Goal: Complete application form

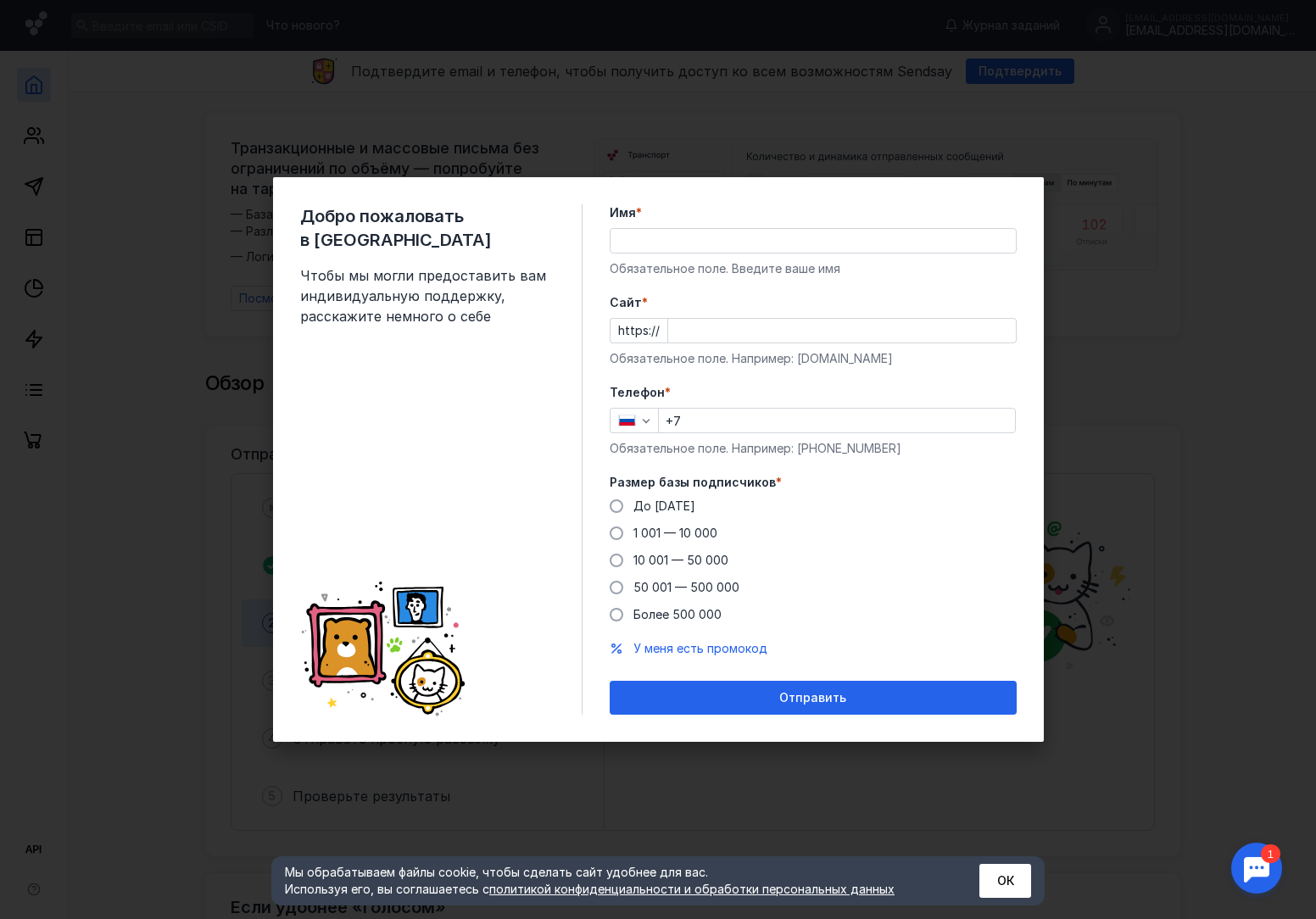
click at [675, 237] on input "Имя *" at bounding box center [813, 241] width 405 height 24
type input "[PERSON_NAME]"
click at [718, 327] on input "Cайт *" at bounding box center [842, 331] width 347 height 24
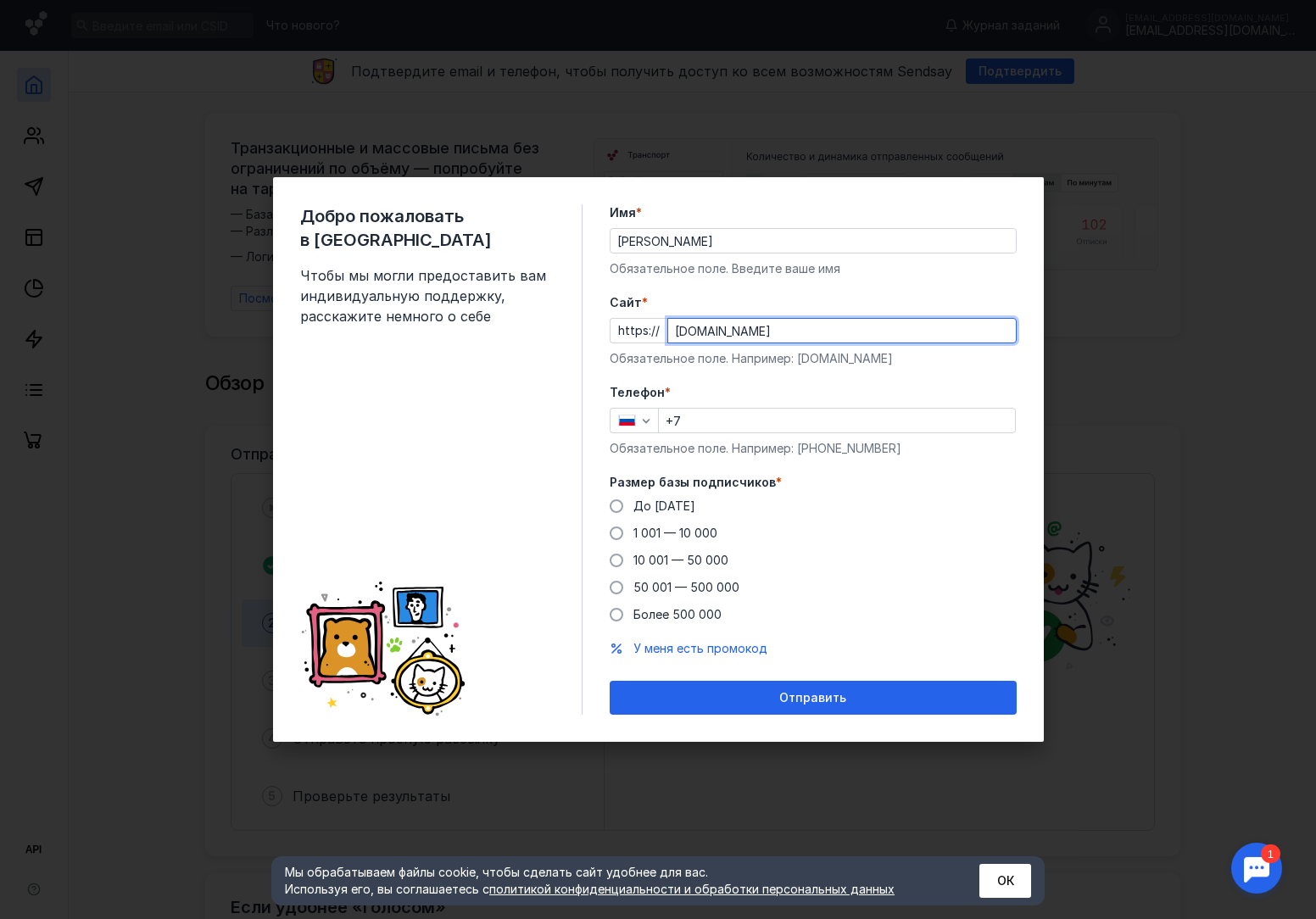
type input "[DOMAIN_NAME]"
click at [718, 419] on input "+7" at bounding box center [837, 421] width 356 height 24
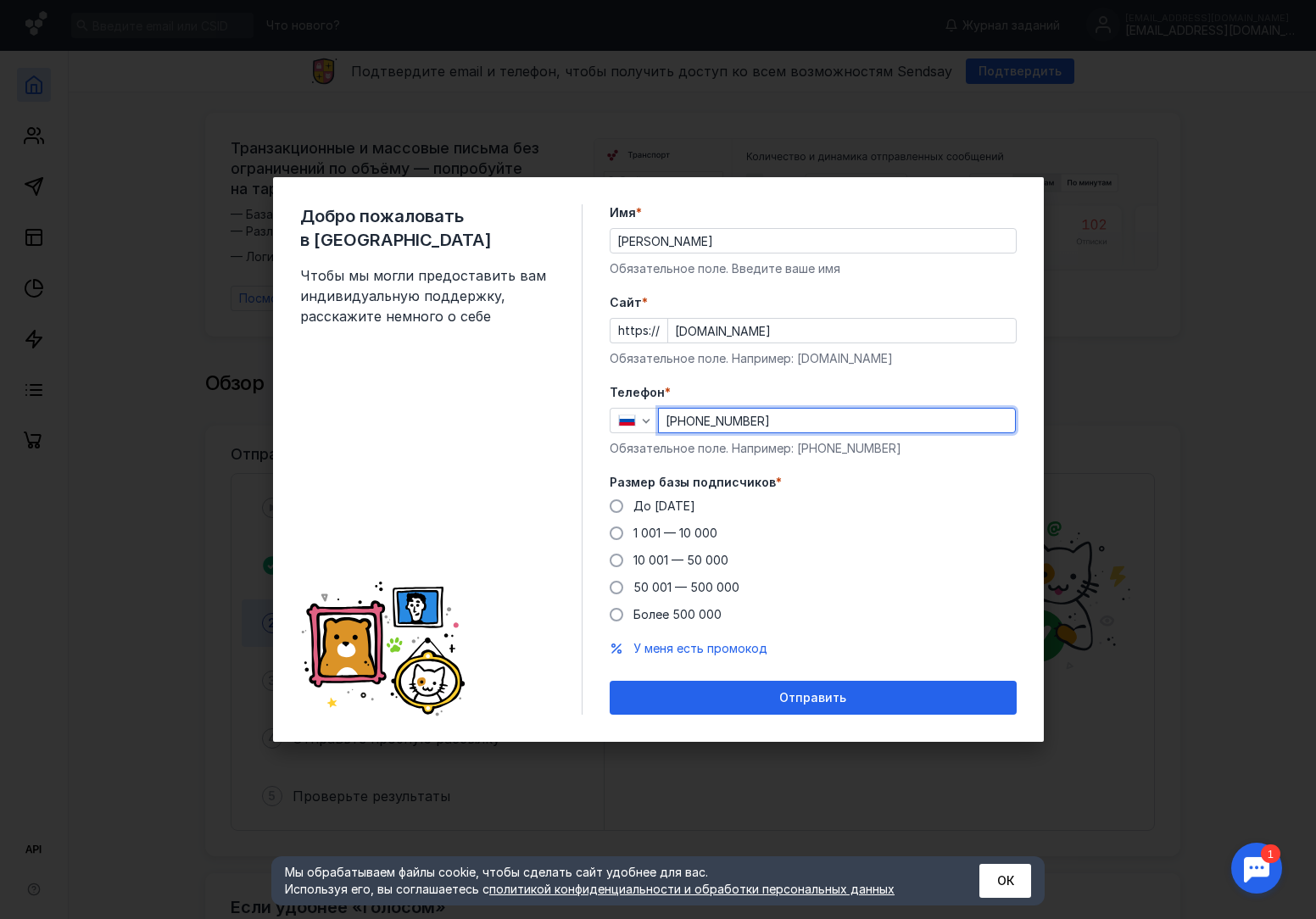
type input "[PHONE_NUMBER]"
click at [925, 555] on div "До [DATE] 1 001 — 10 000 10 001 — 50 000 50 001 — 500 000 Более 500 000" at bounding box center [813, 560] width 407 height 126
click at [615, 531] on span at bounding box center [616, 533] width 14 height 14
click at [0, 0] on input "1 001 — 10 000" at bounding box center [0, 0] width 0 height 0
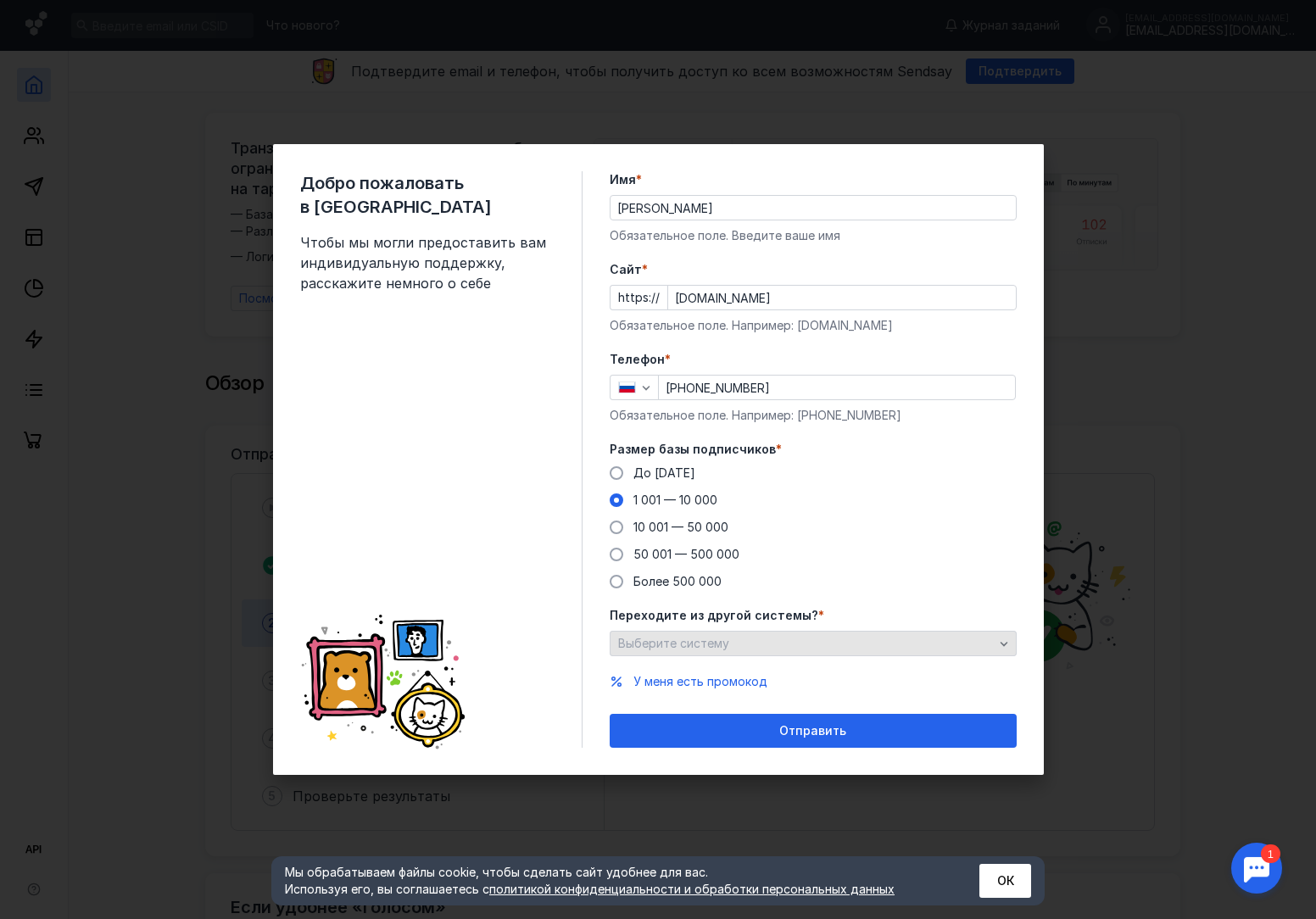
click at [782, 643] on div "Выберите систему" at bounding box center [806, 644] width 384 height 14
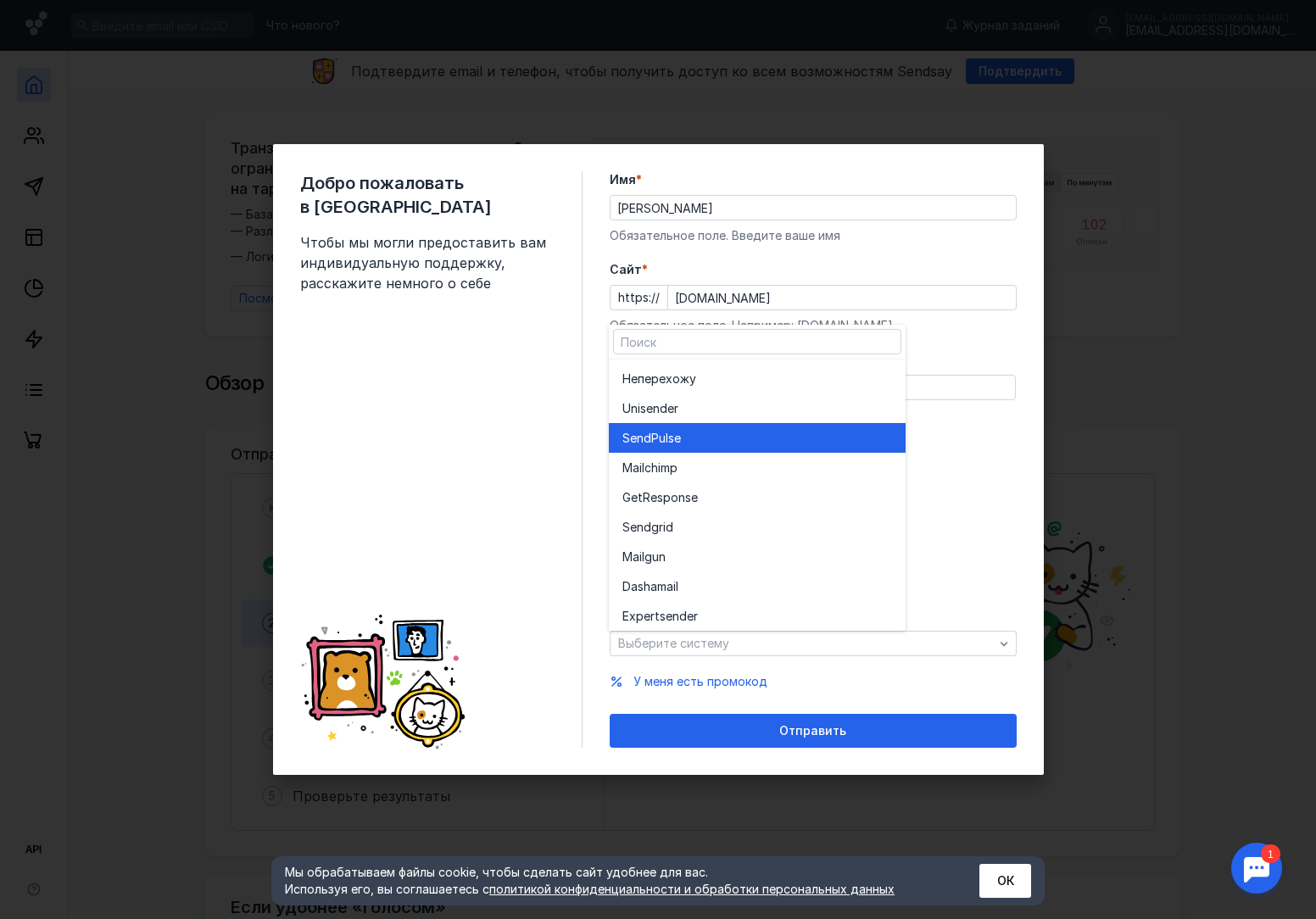
click at [672, 441] on span "SendPuls" at bounding box center [648, 438] width 52 height 17
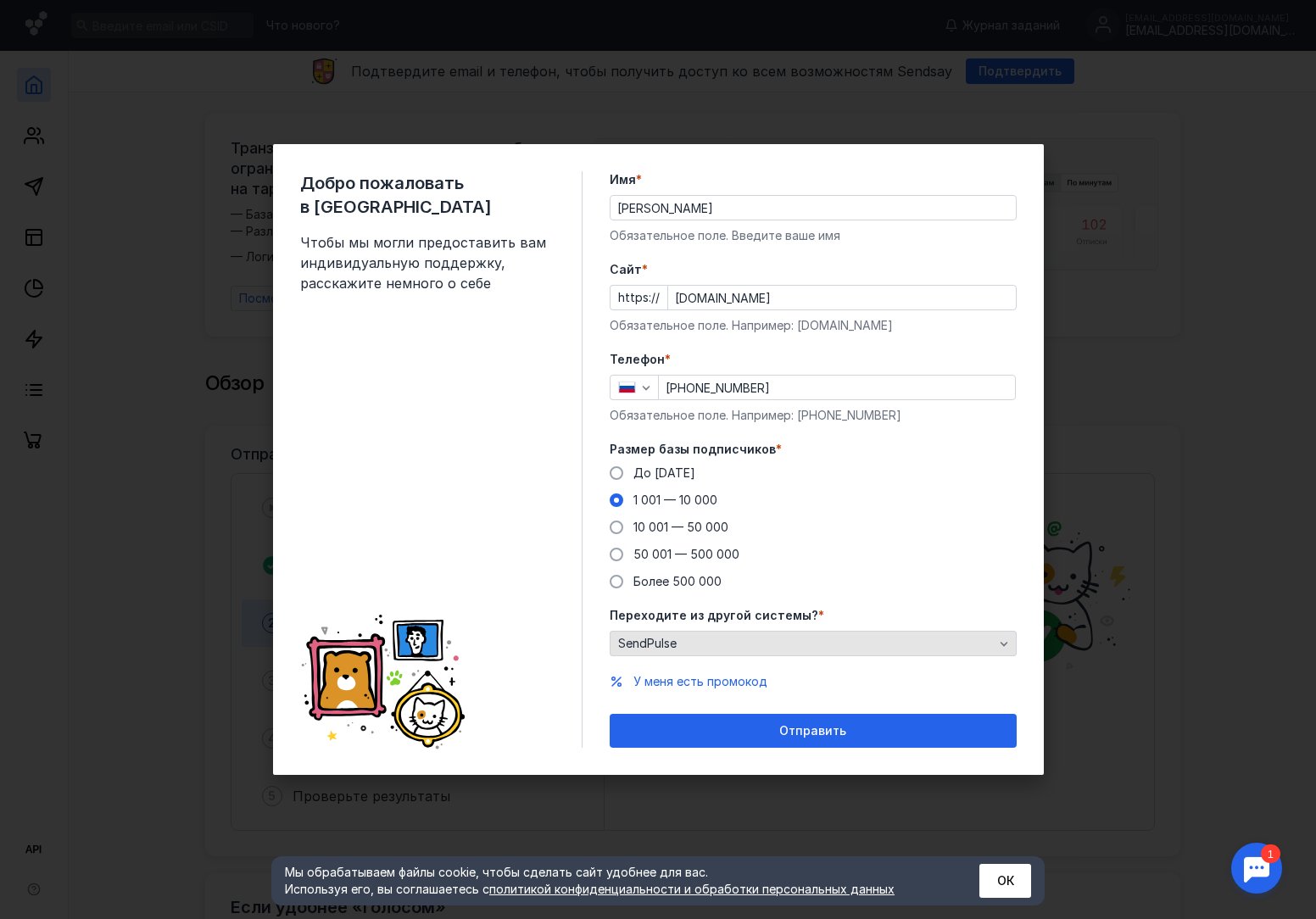
click at [716, 640] on div "SendPulse" at bounding box center [806, 644] width 384 height 14
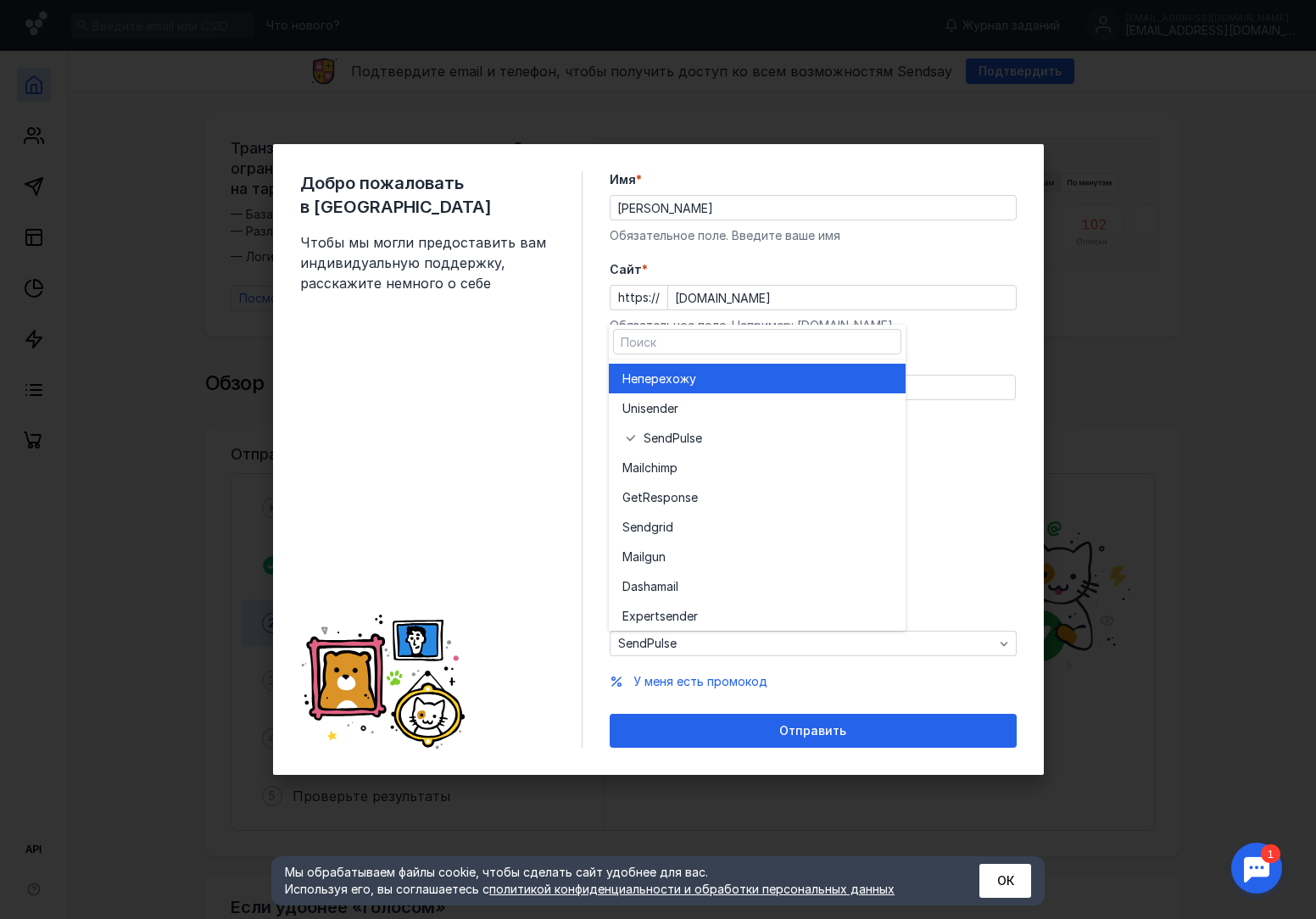
click at [675, 383] on span "перехожу" at bounding box center [667, 379] width 59 height 17
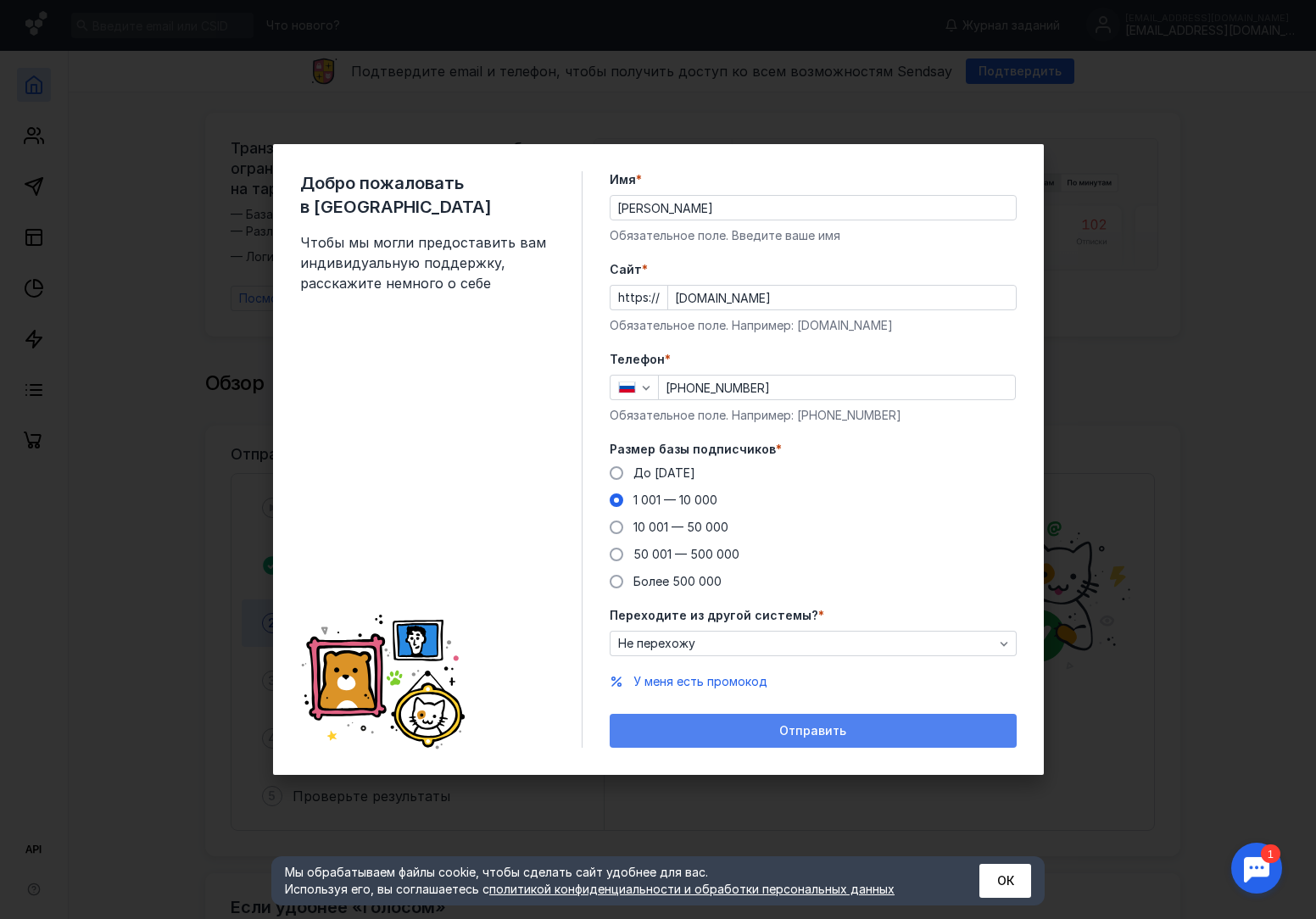
click at [813, 725] on span "Отправить" at bounding box center [812, 731] width 67 height 14
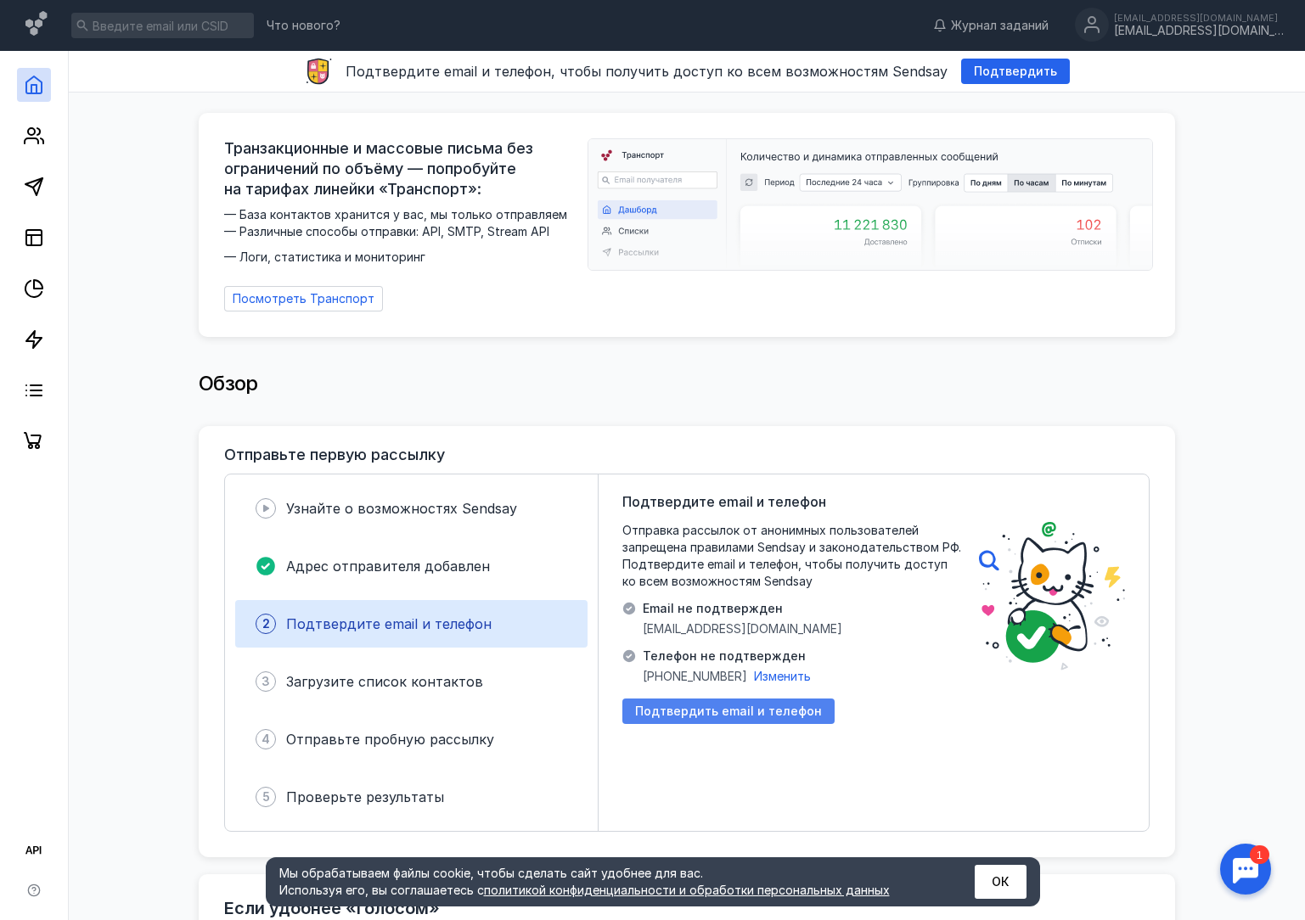
click at [725, 705] on span "Подтвердить email и телефон" at bounding box center [728, 712] width 187 height 14
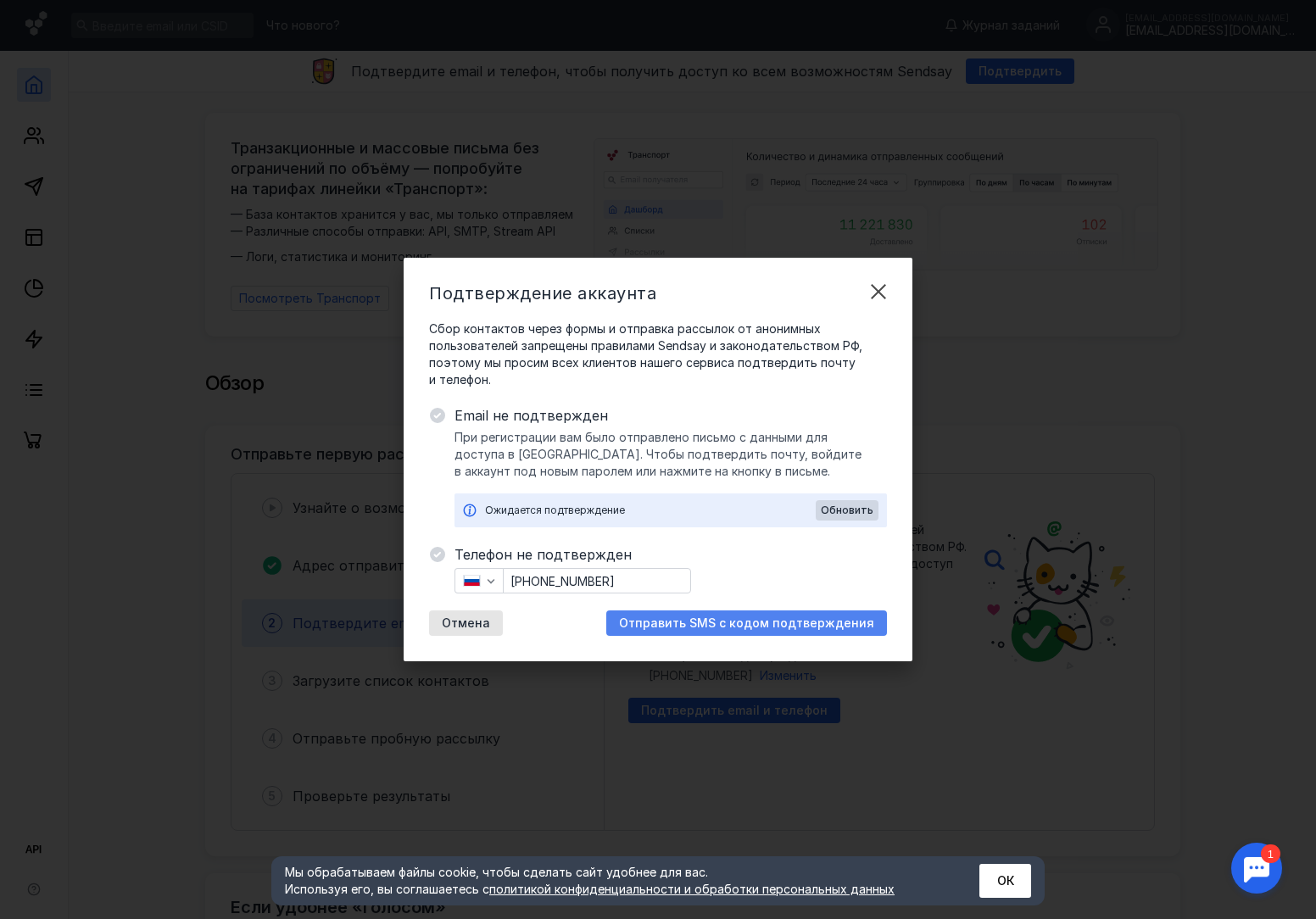
click at [697, 630] on span "Отправить SMS с кодом подтверждения" at bounding box center [747, 623] width 256 height 14
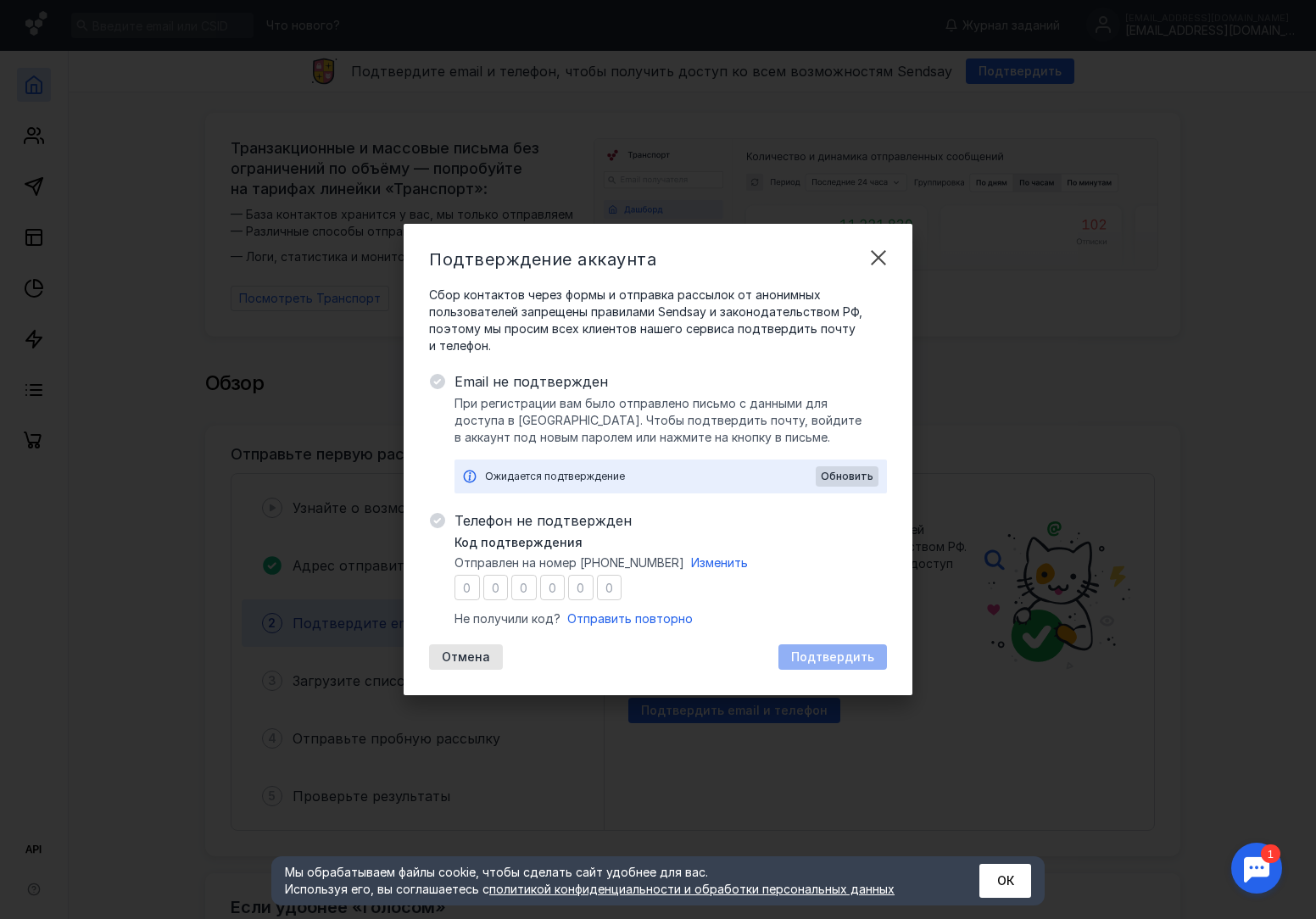
type input "8"
type input "5"
type input "4"
type input "1"
type input "0"
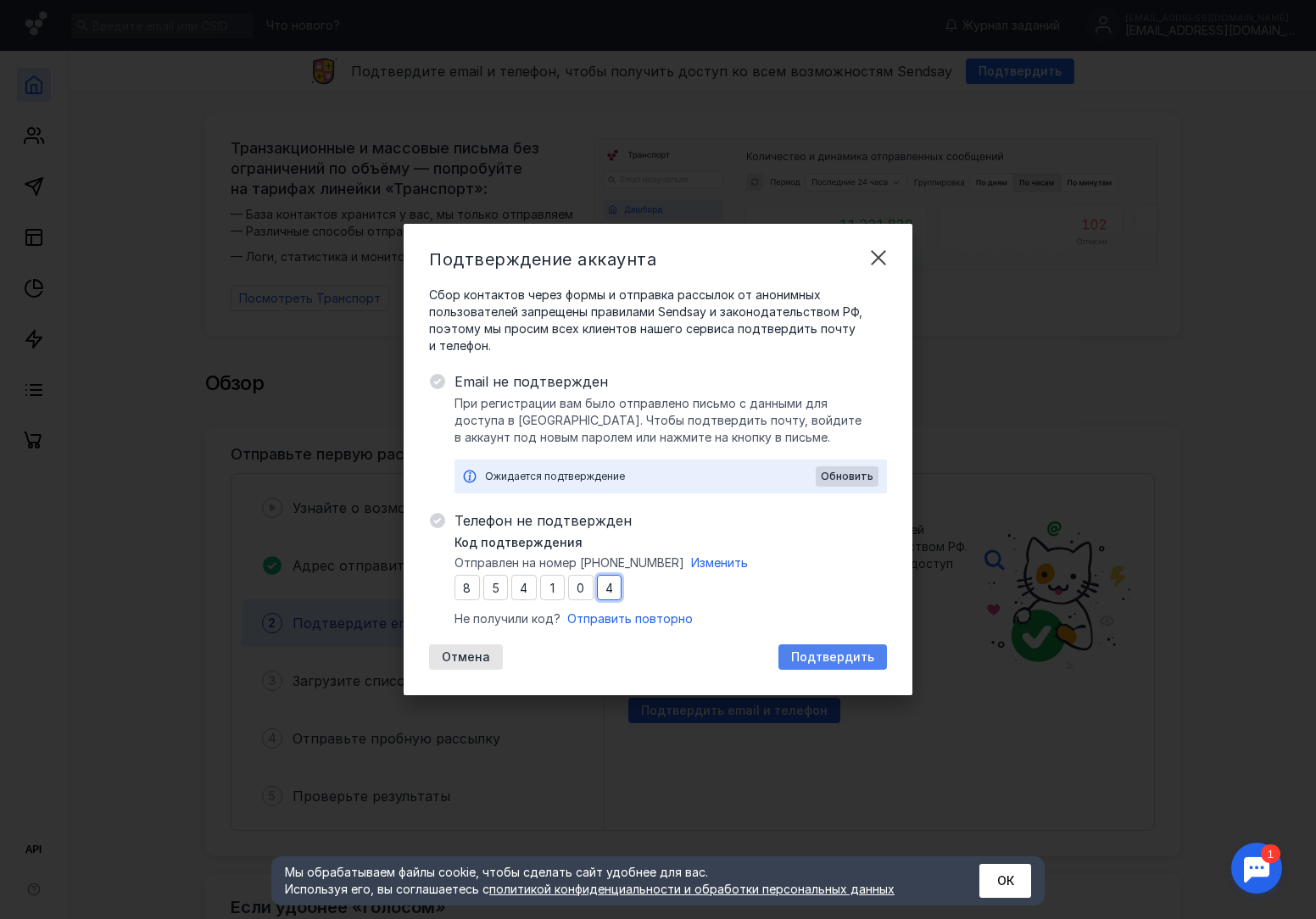
type input "4"
click at [840, 659] on span "Подтвердить" at bounding box center [832, 657] width 83 height 14
